Goal: Find contact information: Find contact information

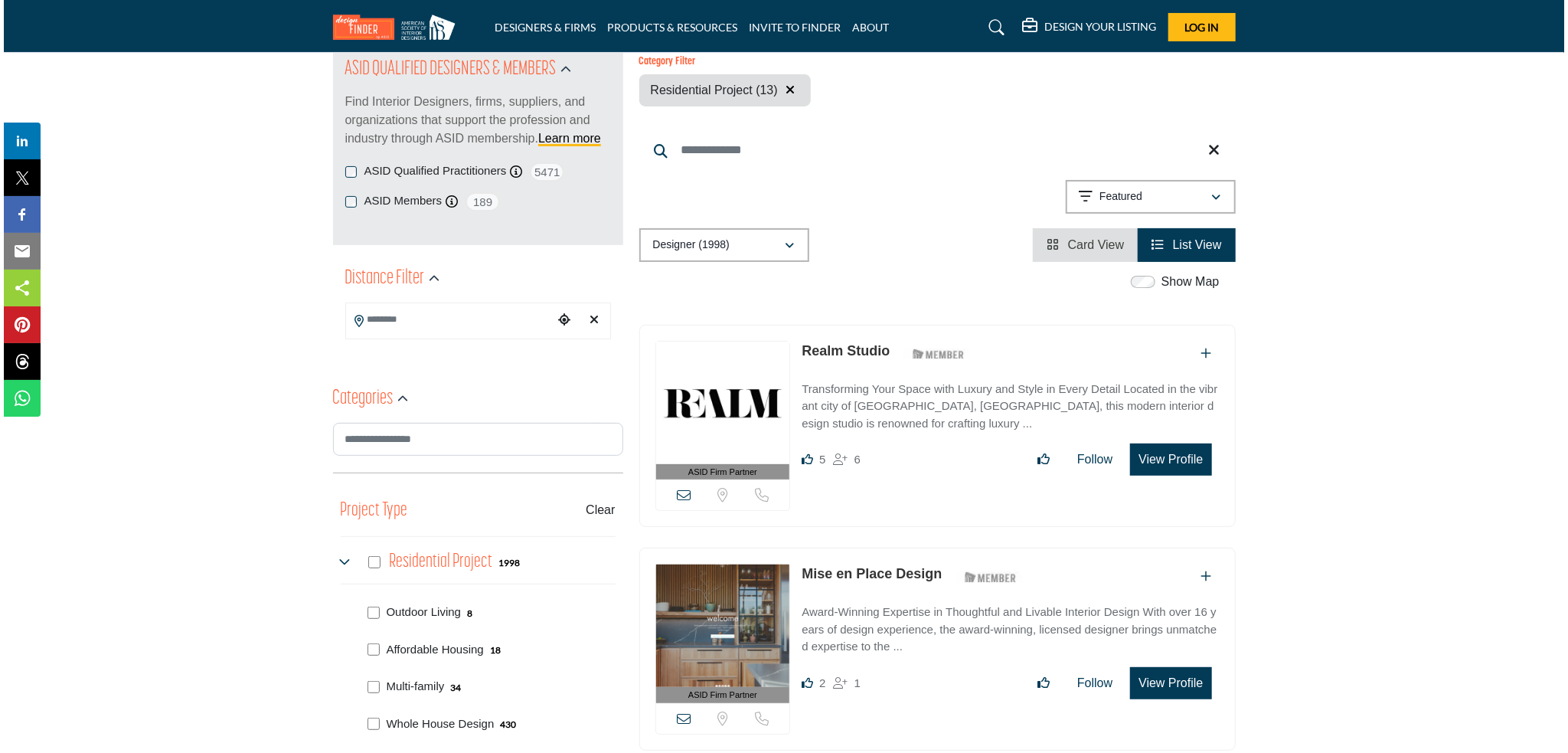
scroll to position [204, 0]
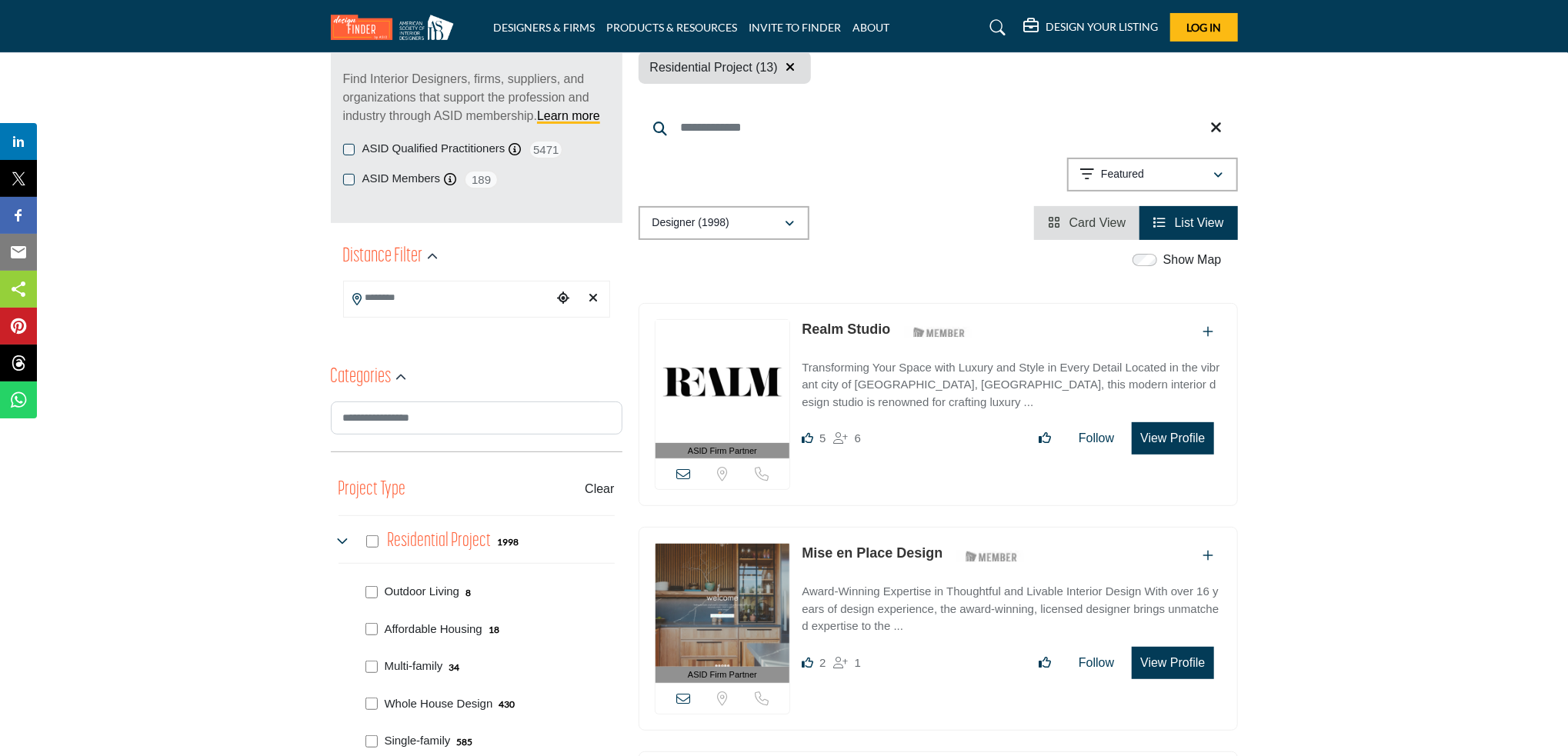
click at [1169, 440] on button "View Profile" at bounding box center [1173, 439] width 82 height 32
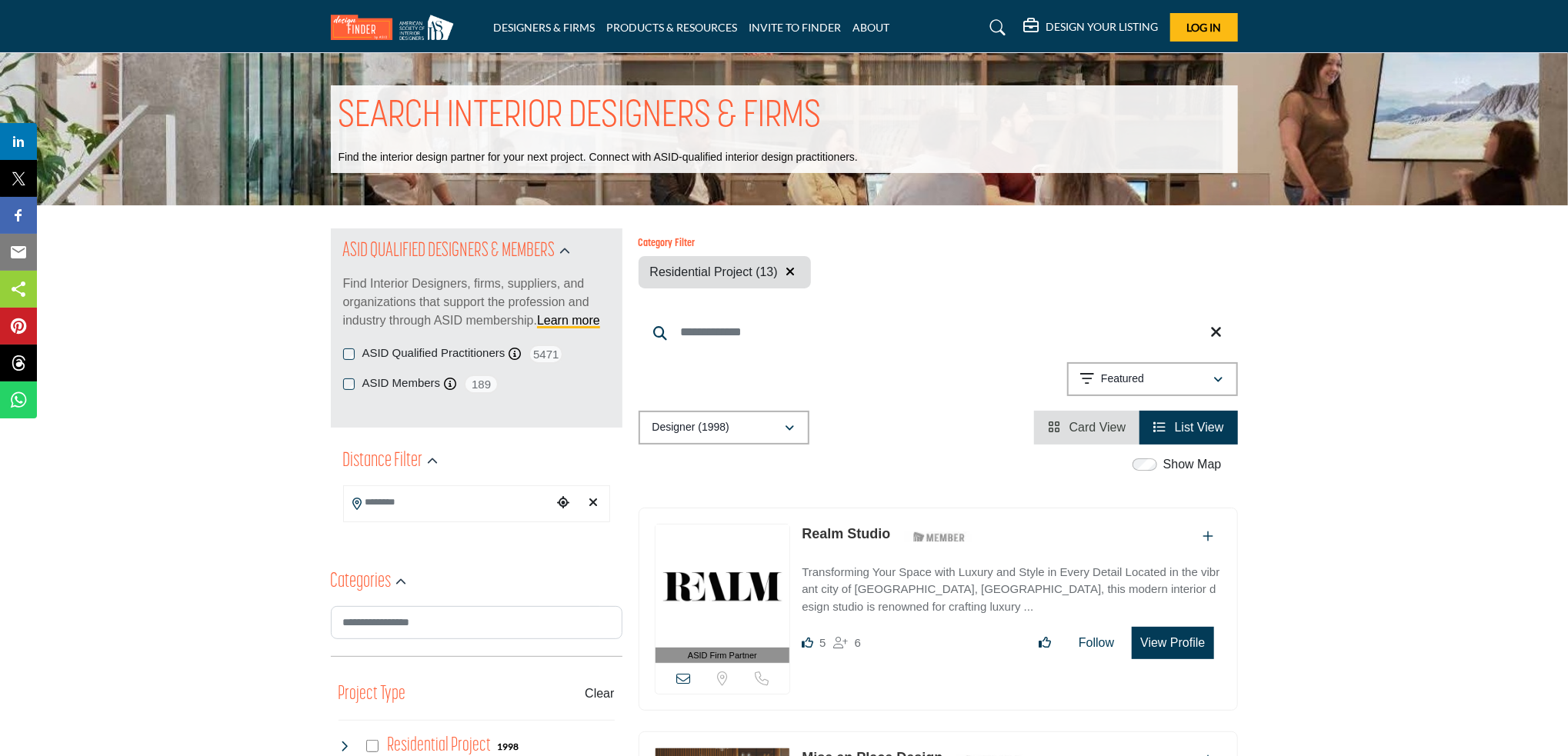
click at [634, 108] on h1 "SEARCH INTERIOR DESIGNERS & FIRMS" at bounding box center [580, 116] width 483 height 47
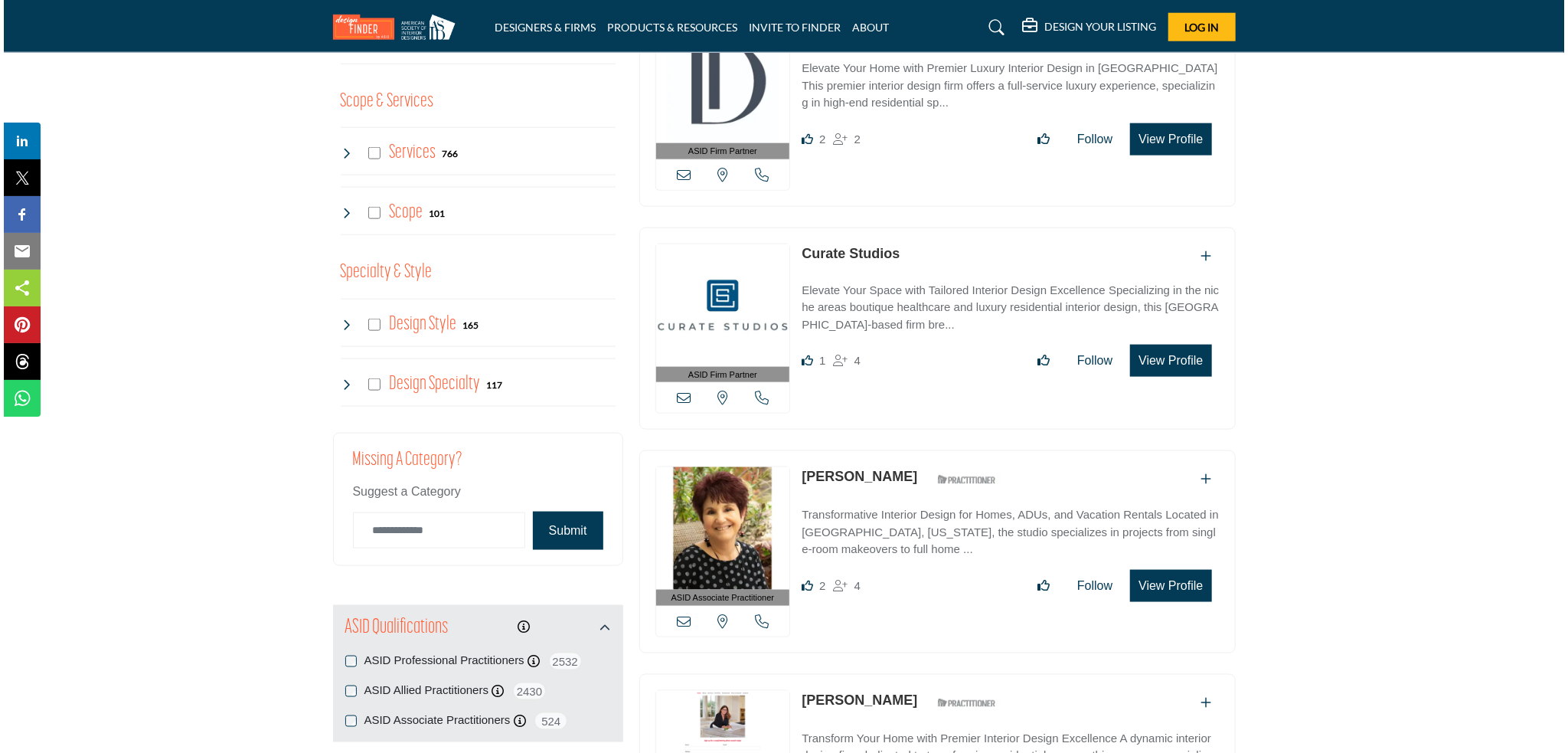
scroll to position [1226, 0]
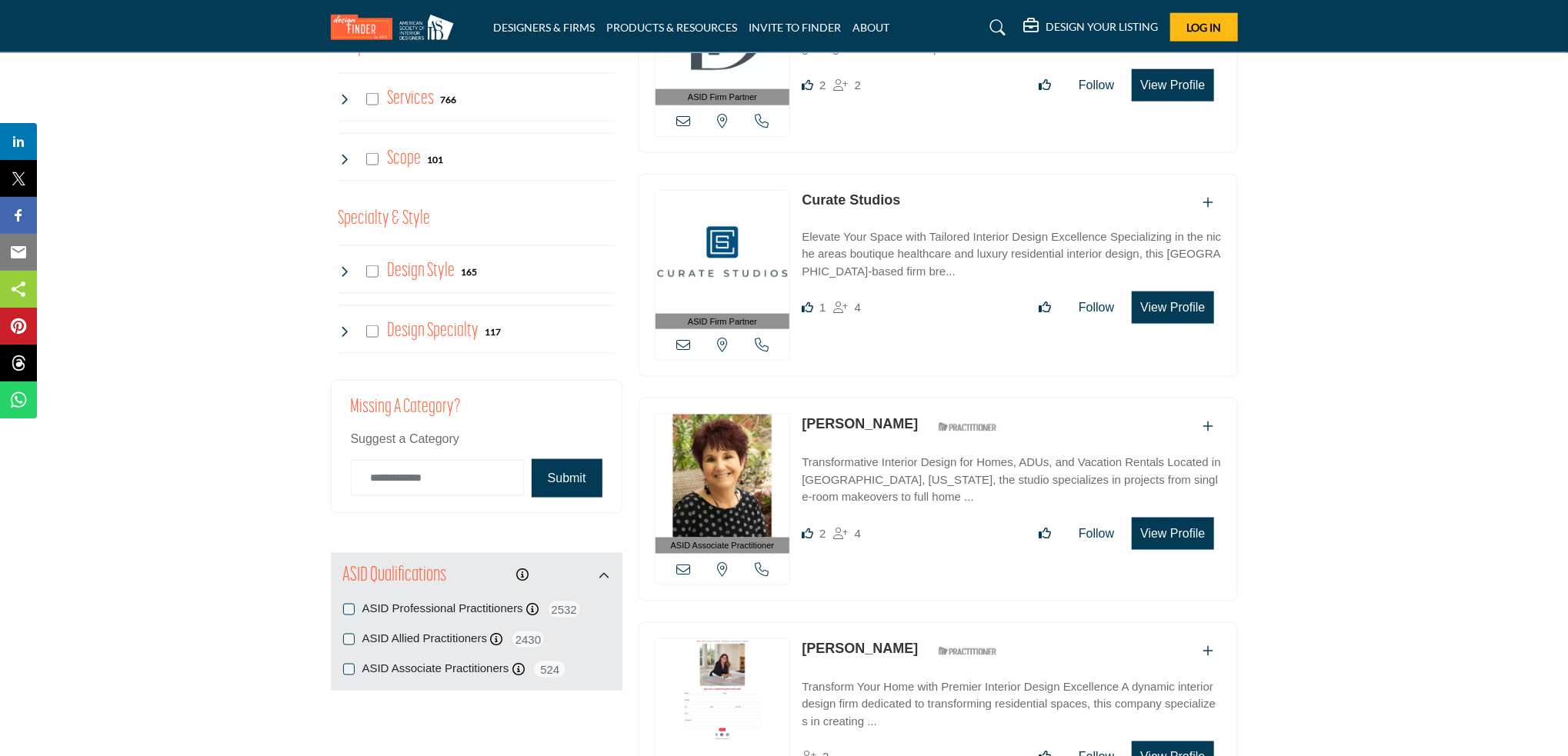
click at [1188, 535] on button "View Profile" at bounding box center [1173, 534] width 82 height 32
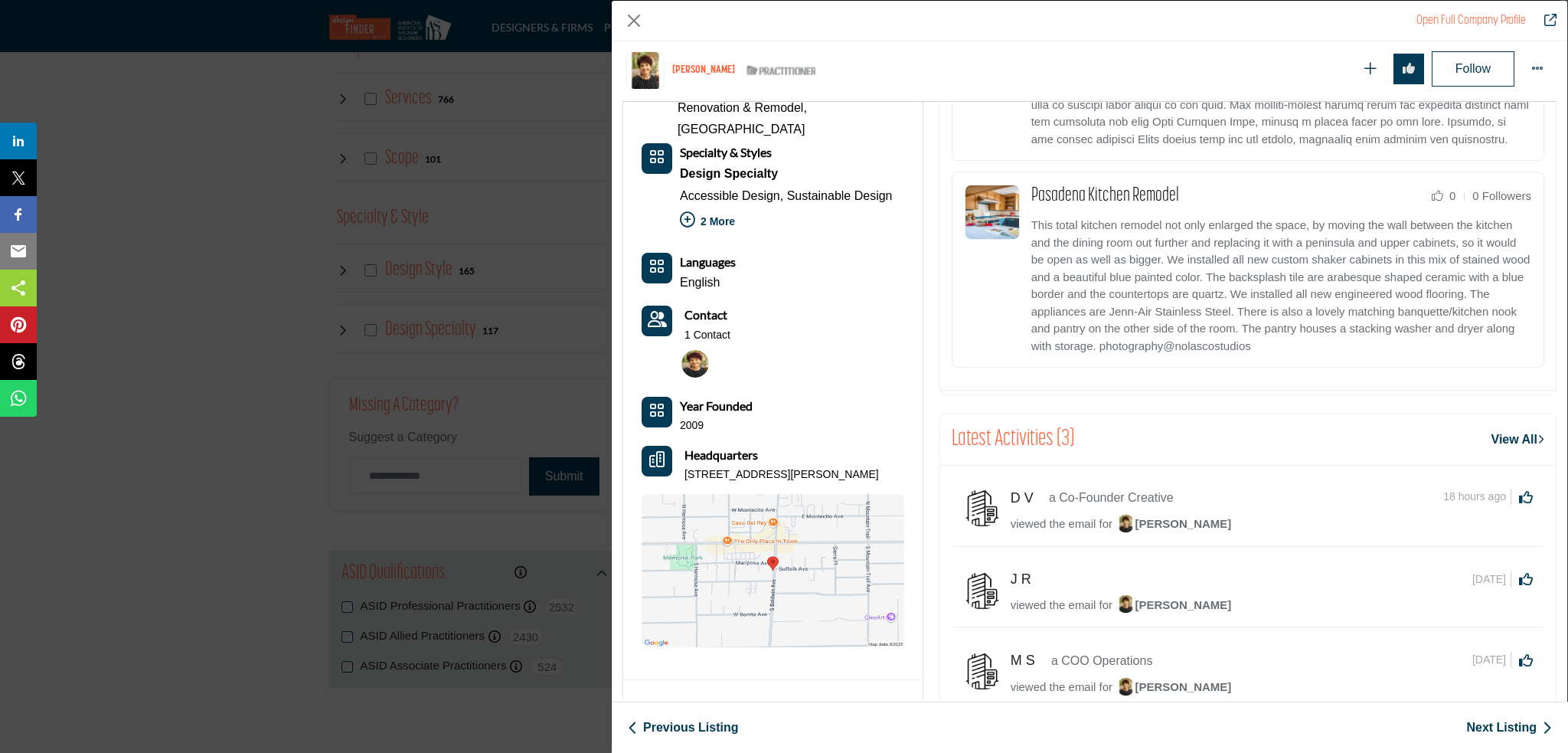
scroll to position [1286, 0]
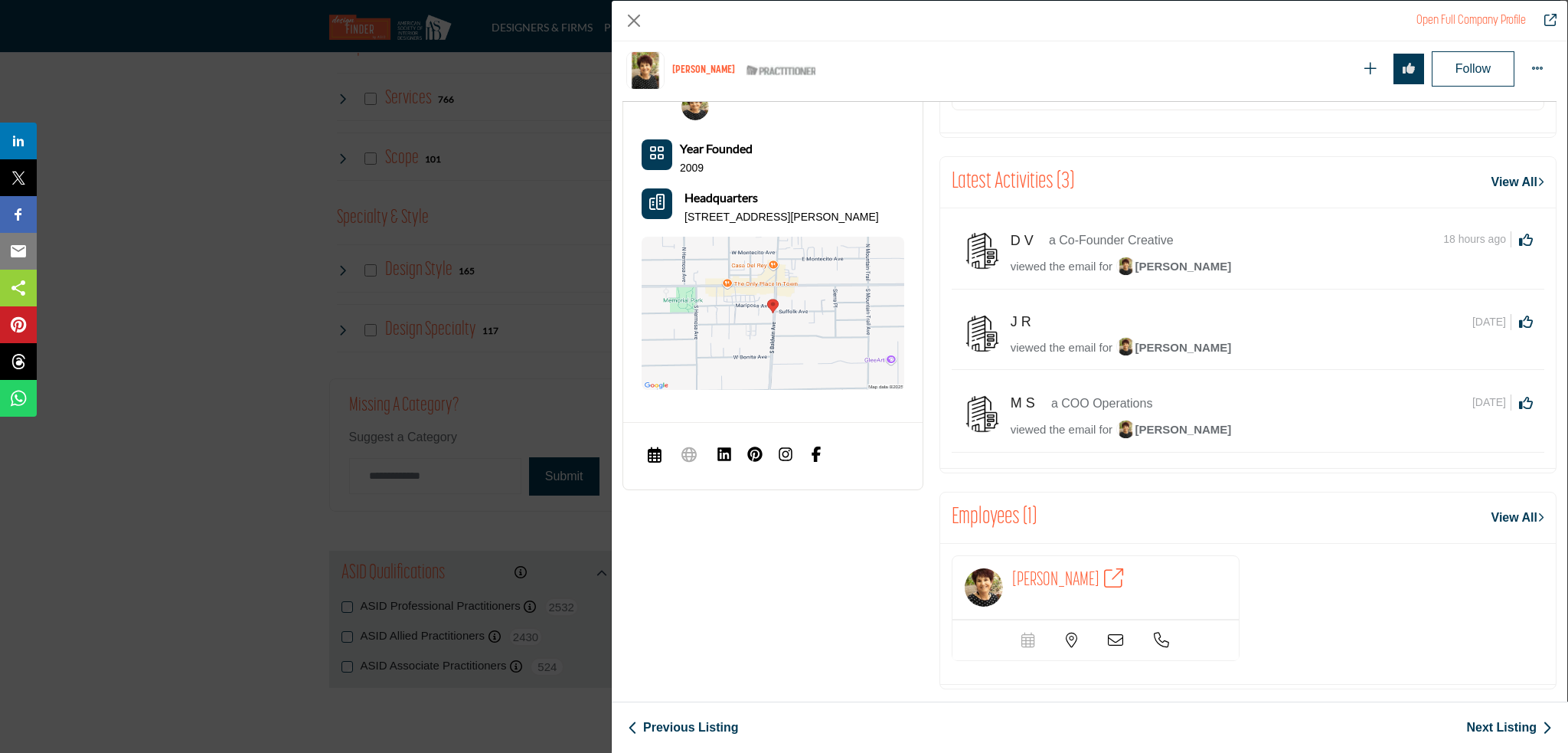
click at [1321, 622] on div "Karen Steinberg" at bounding box center [1248, 613] width 609 height 117
click at [1121, 656] on div "Scheduler url is currently unavailable for this contact." at bounding box center [1096, 640] width 287 height 41
click at [1112, 648] on icon "Company Data Modal" at bounding box center [1115, 640] width 15 height 15
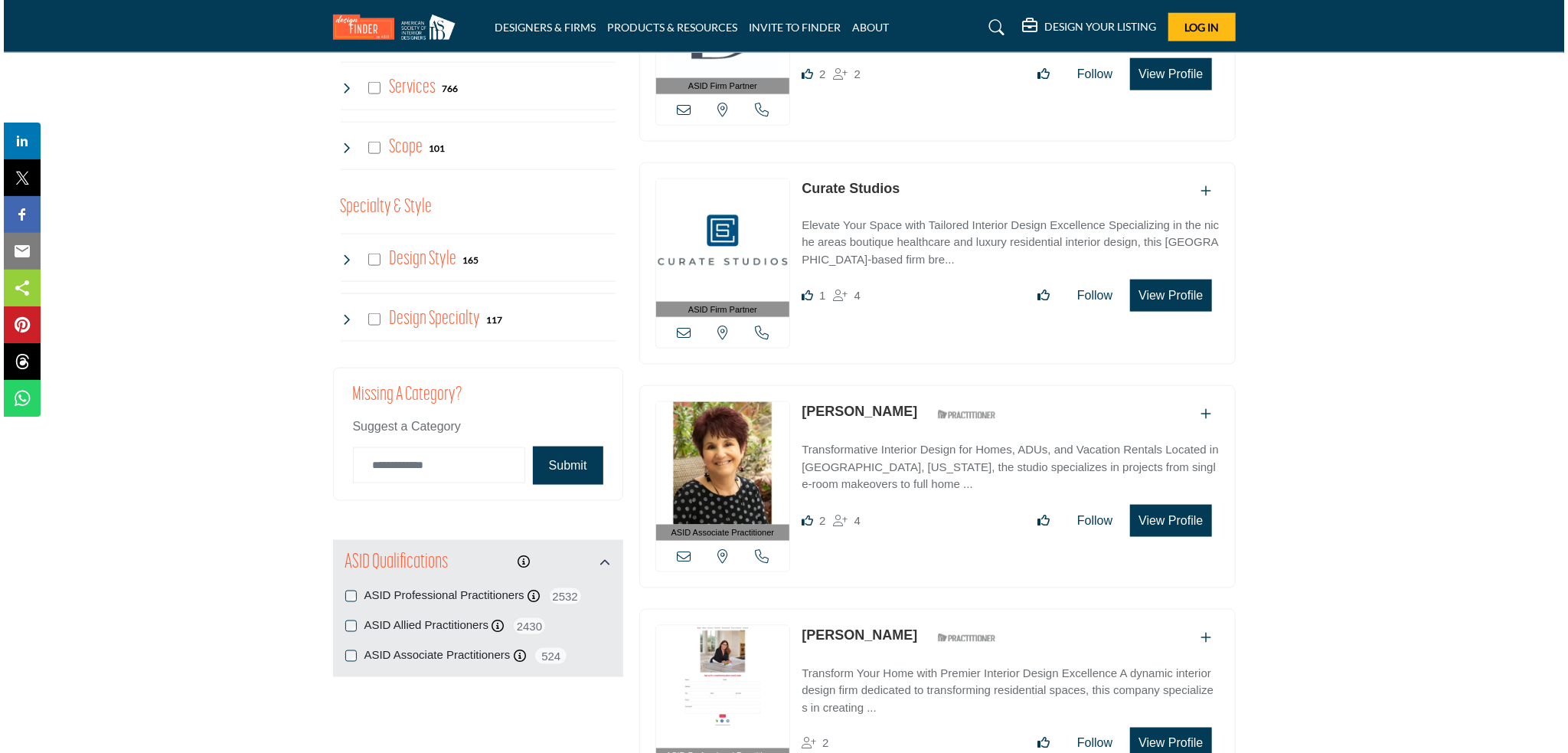
scroll to position [1226, 0]
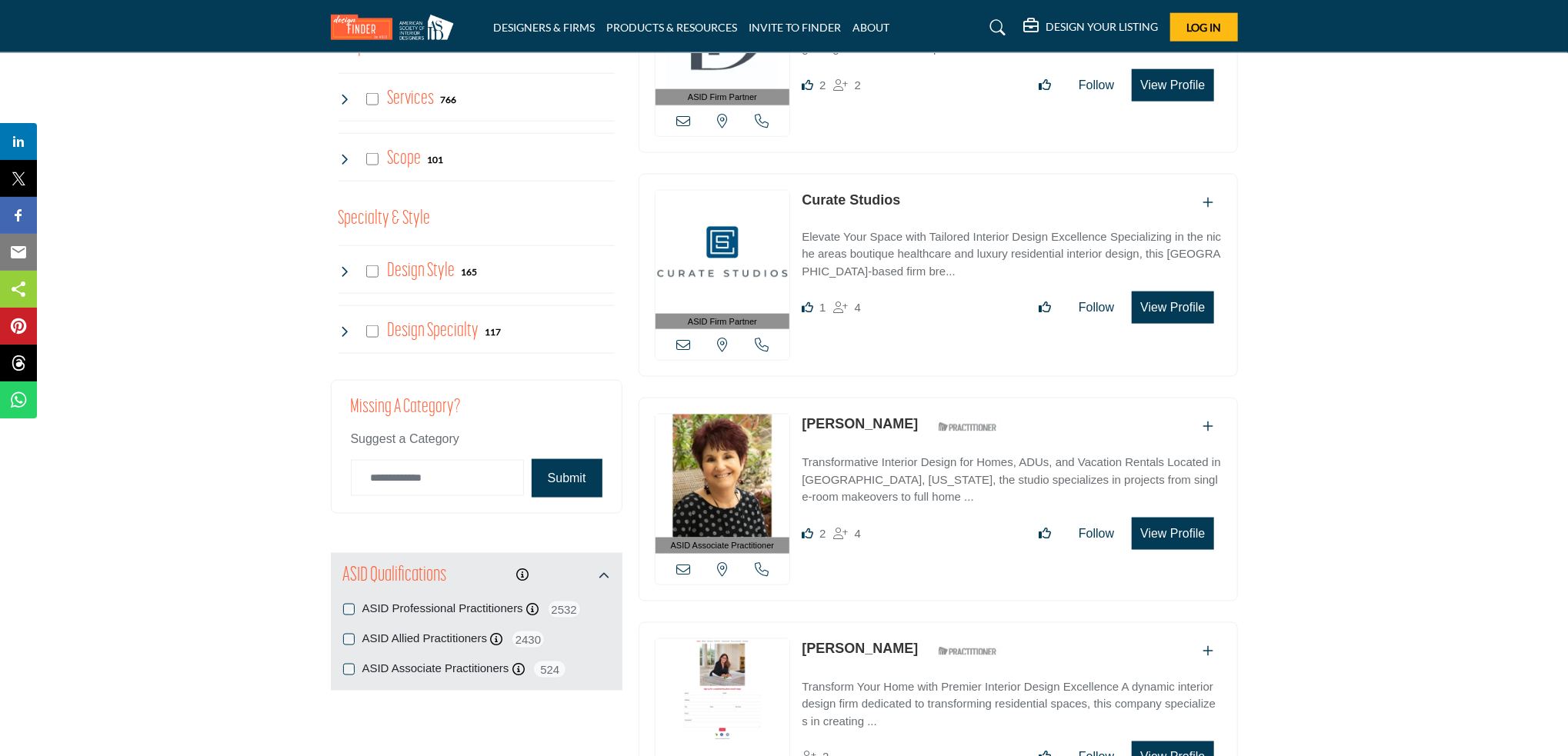
click at [1166, 525] on button "View Profile" at bounding box center [1173, 534] width 82 height 32
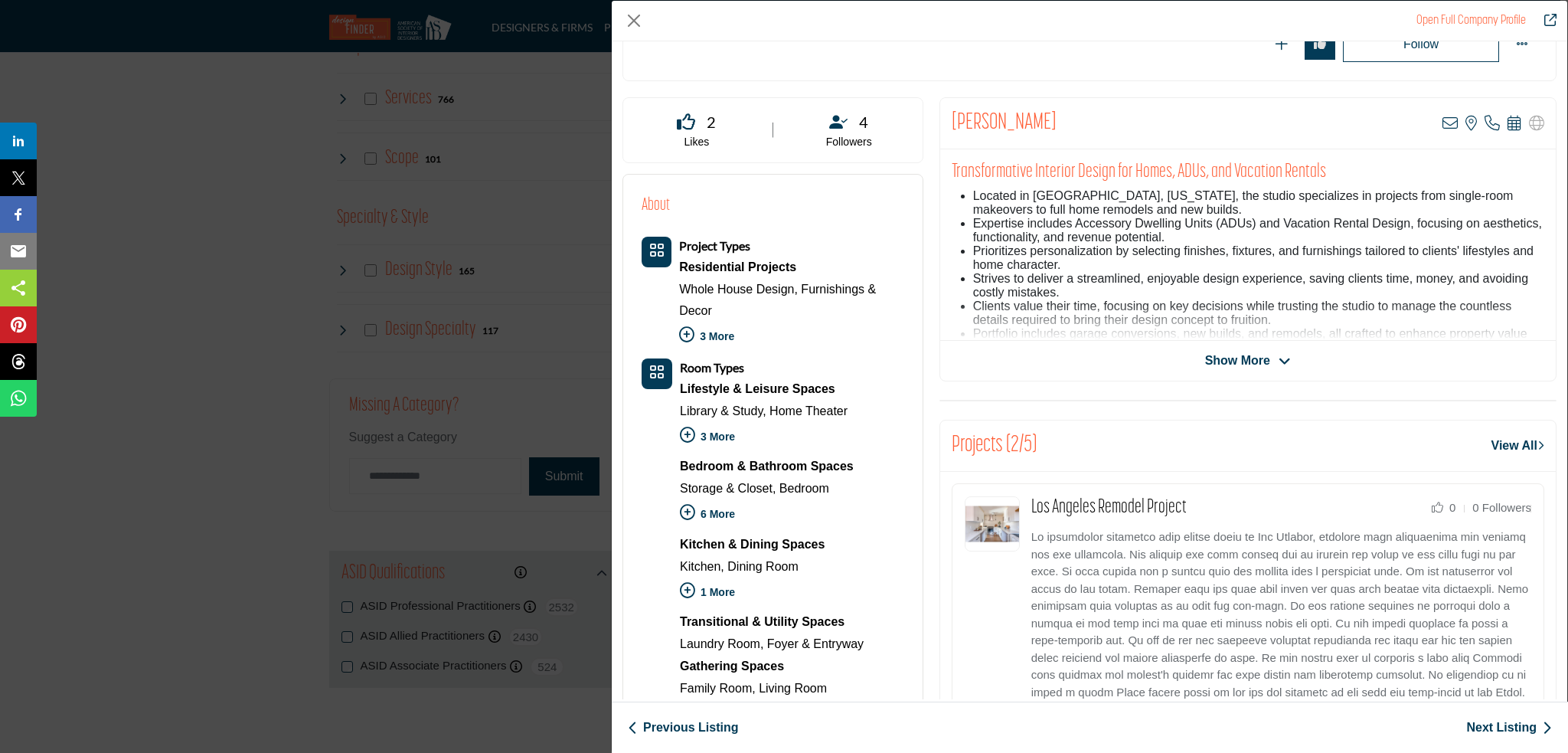
scroll to position [243, 0]
